Goal: Navigation & Orientation: Find specific page/section

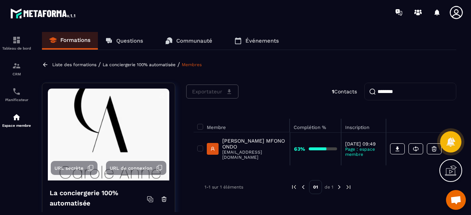
click at [134, 42] on p "Questions" at bounding box center [129, 41] width 27 height 7
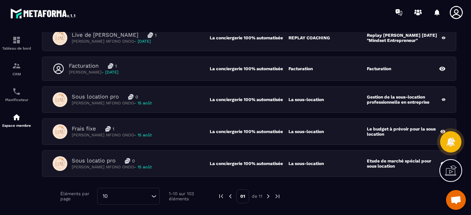
scroll to position [258, 0]
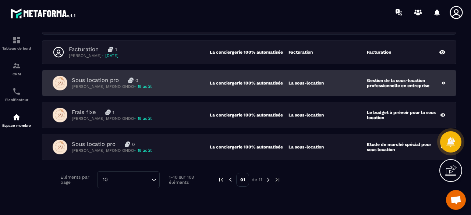
click at [198, 83] on div "Sous location pro 0 [PERSON_NAME] MFONO ONDO - [DATE]" at bounding box center [131, 83] width 157 height 15
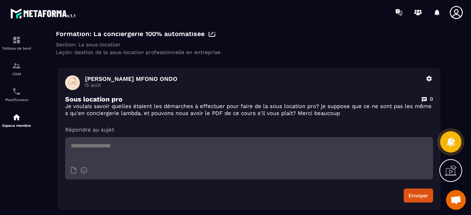
scroll to position [36, 0]
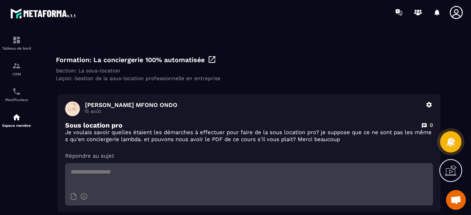
click at [428, 103] on icon at bounding box center [429, 105] width 7 height 7
click at [418, 88] on div "Revenir Formation: La conciergerie 100% automatisée Section: La sous-location […" at bounding box center [249, 131] width 414 height 212
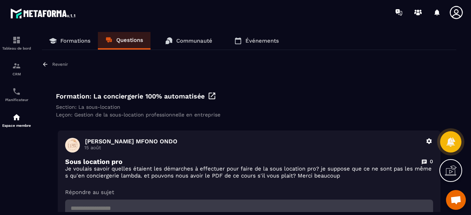
click at [79, 36] on link "Formations" at bounding box center [70, 41] width 56 height 18
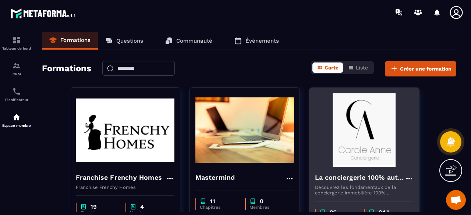
scroll to position [60, 0]
